Goal: Task Accomplishment & Management: Manage account settings

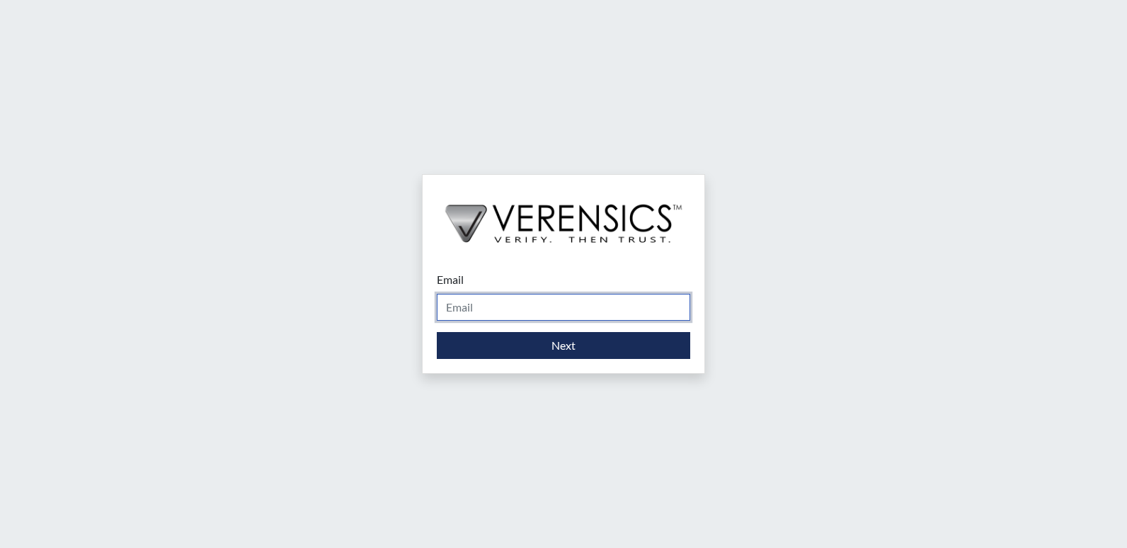
click at [563, 303] on input "Email" at bounding box center [563, 307] width 253 height 27
type input "[EMAIL_ADDRESS][DOMAIN_NAME]"
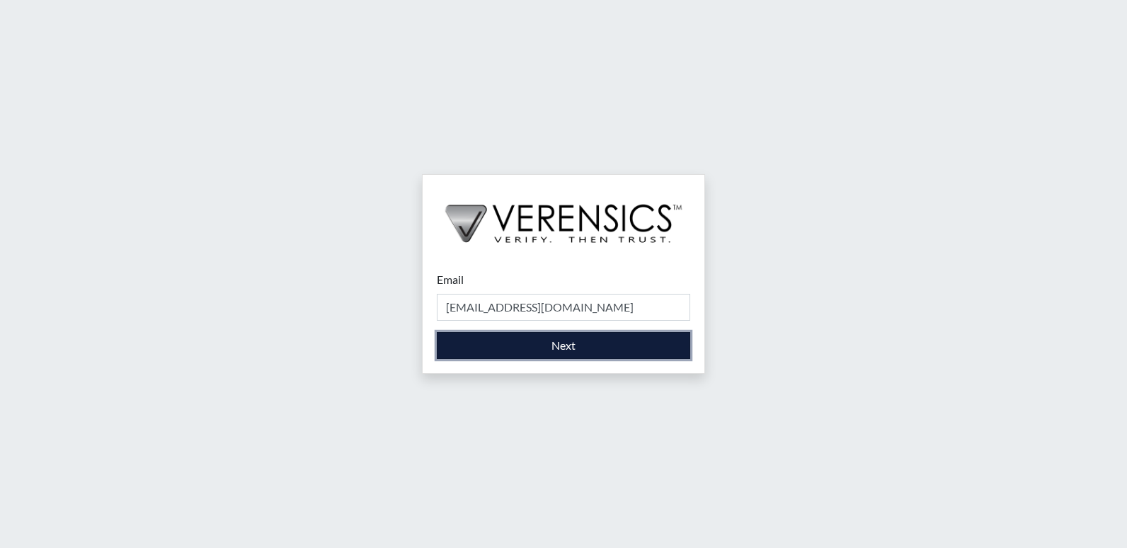
click at [551, 346] on button "Next" at bounding box center [563, 345] width 253 height 27
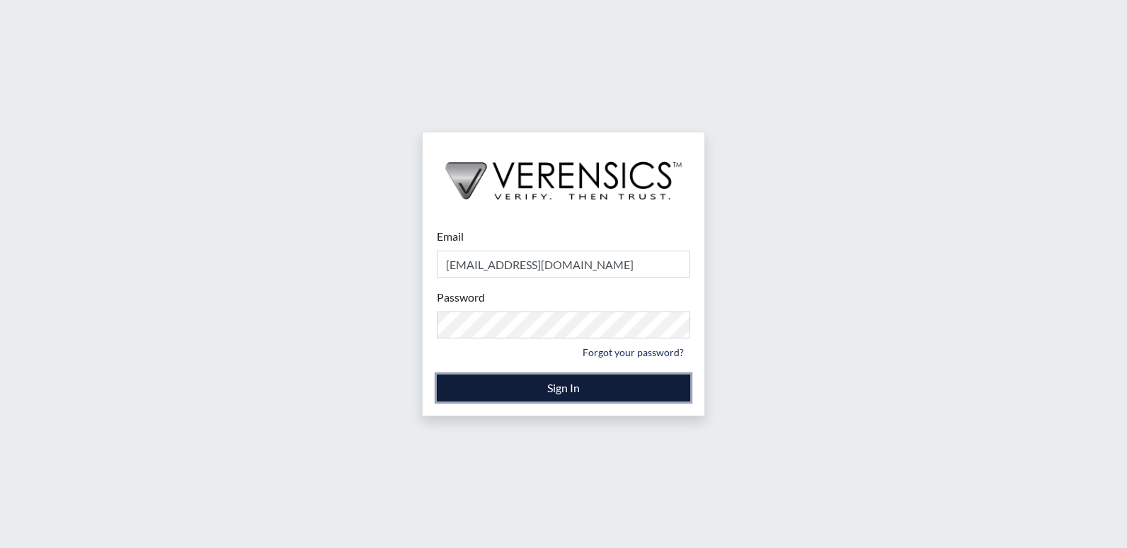
click at [559, 386] on button "Sign In" at bounding box center [563, 388] width 253 height 27
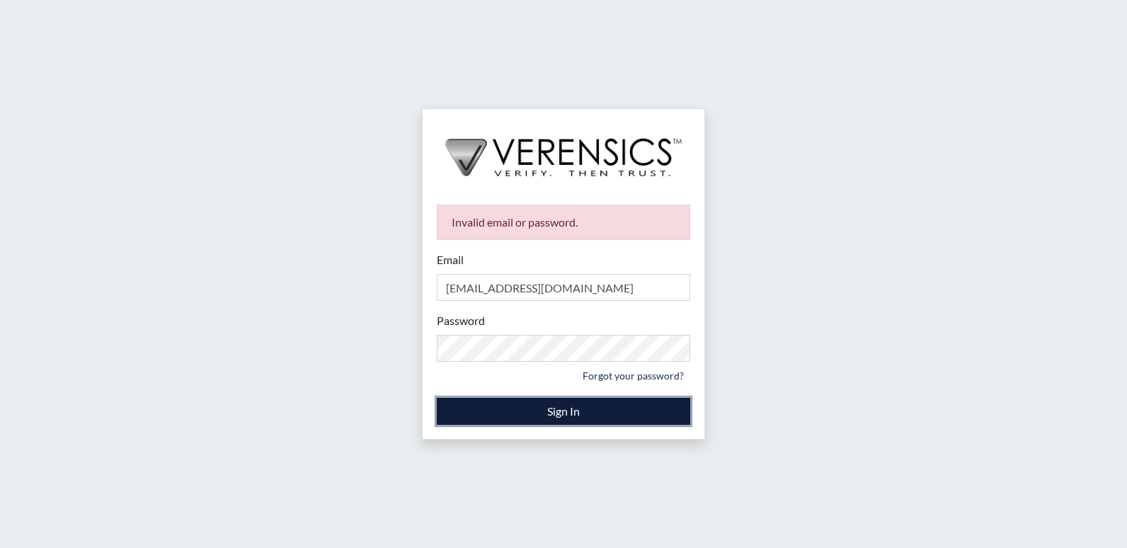
click at [576, 412] on button "Sign In" at bounding box center [563, 411] width 253 height 27
